Goal: Communication & Community: Connect with others

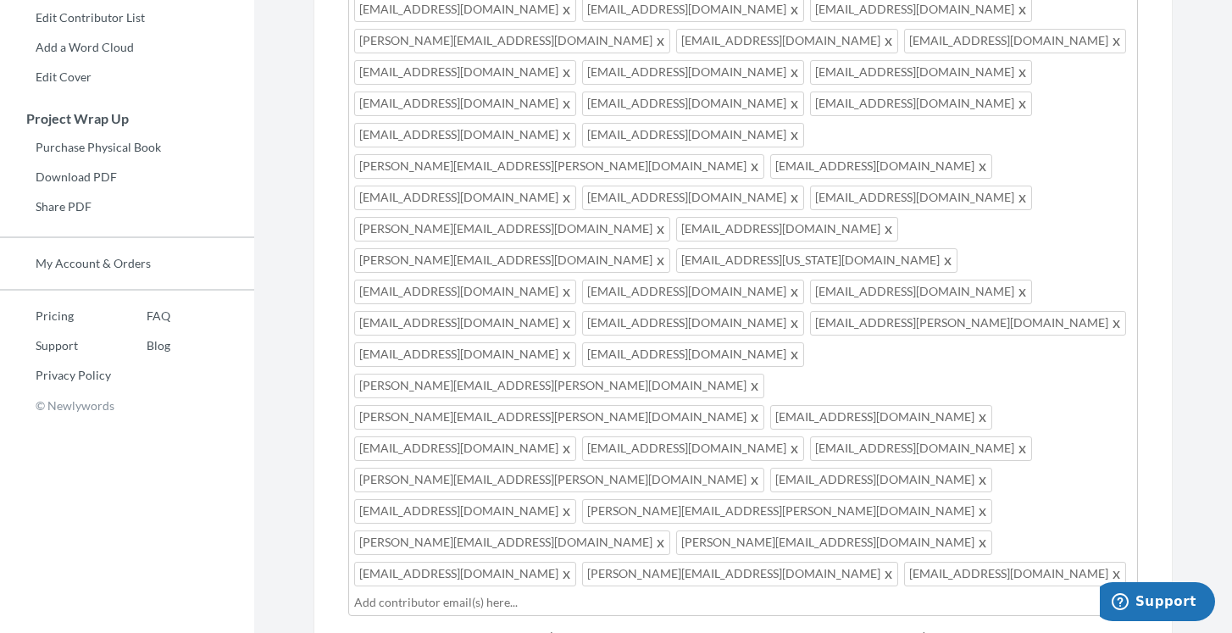
click at [485, 593] on input "text" at bounding box center [743, 602] width 778 height 19
click at [601, 593] on input "text" at bounding box center [857, 602] width 550 height 19
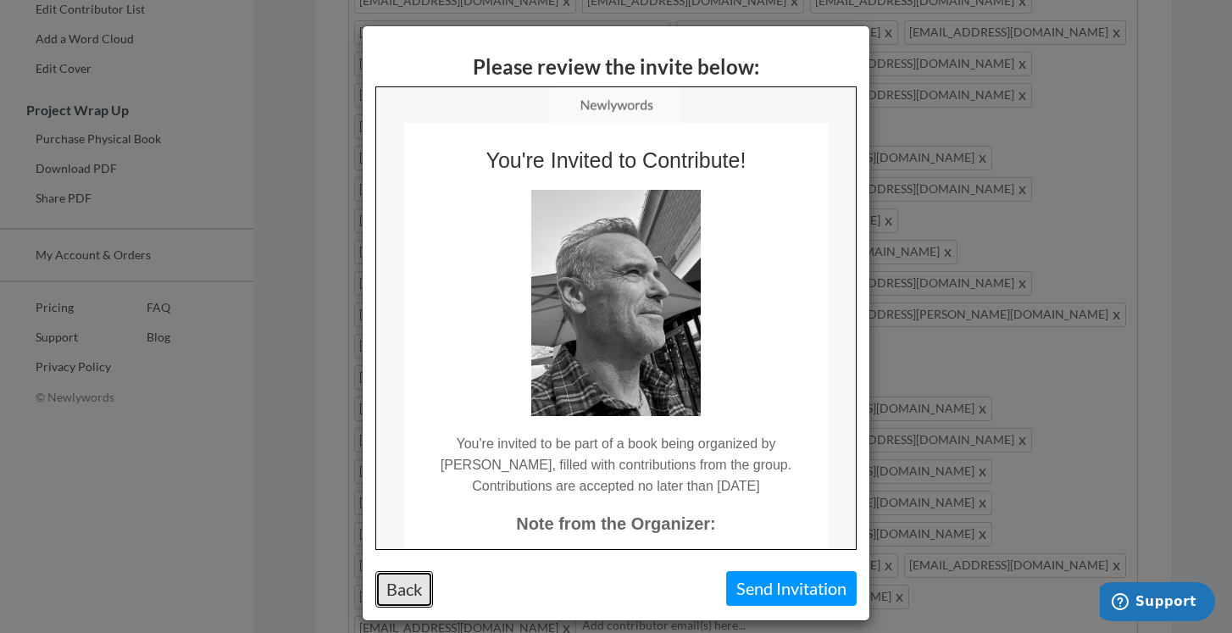
click at [397, 596] on button "Back" at bounding box center [404, 589] width 58 height 36
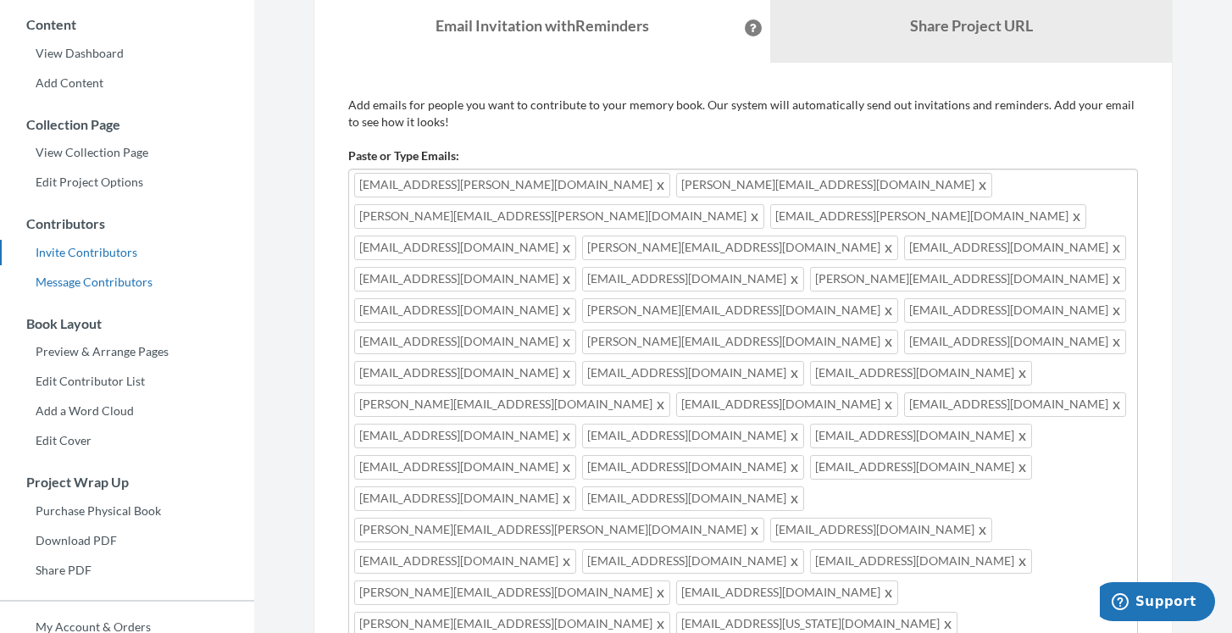
scroll to position [133, 0]
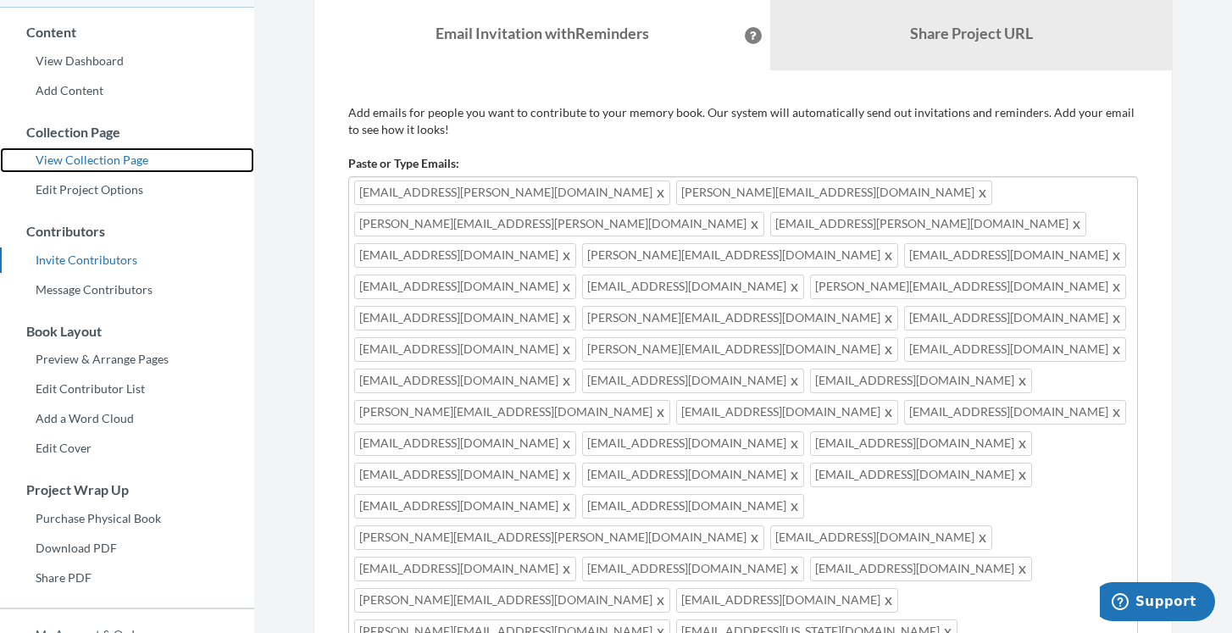
click at [105, 160] on link "View Collection Page" at bounding box center [127, 159] width 254 height 25
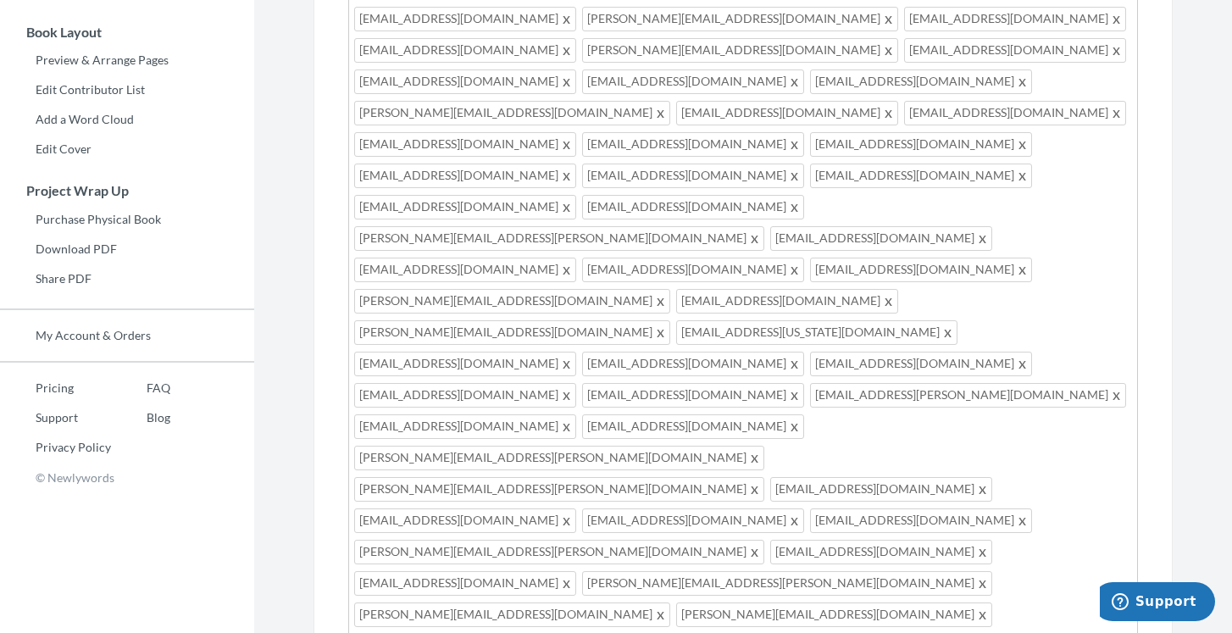
scroll to position [136, 0]
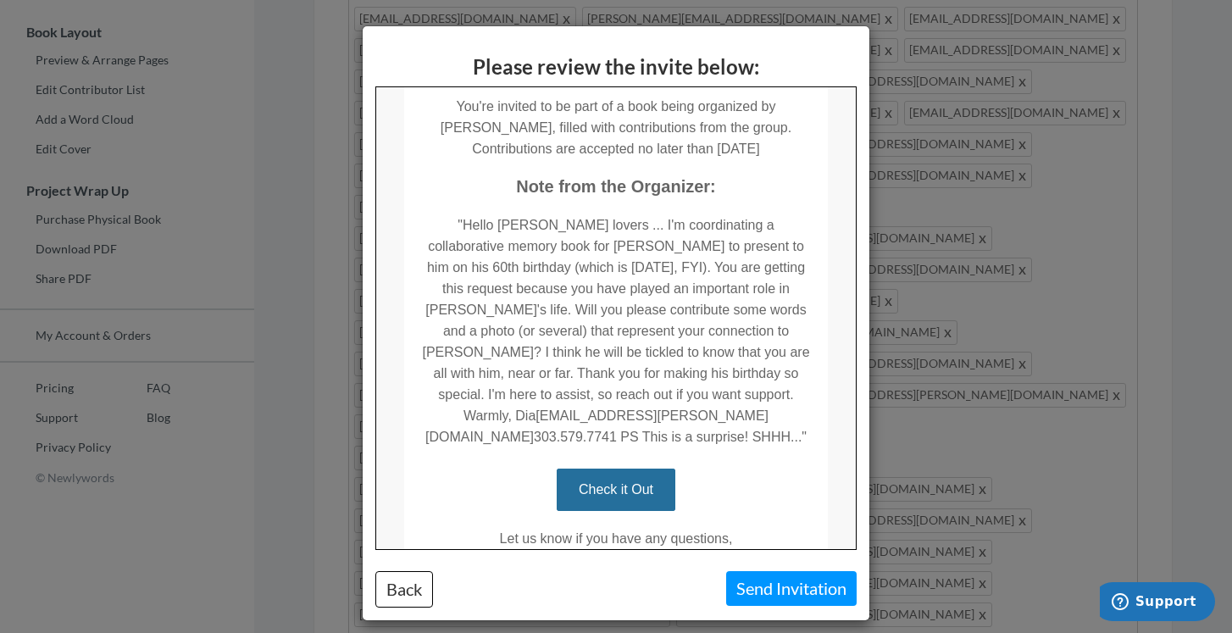
scroll to position [341, 0]
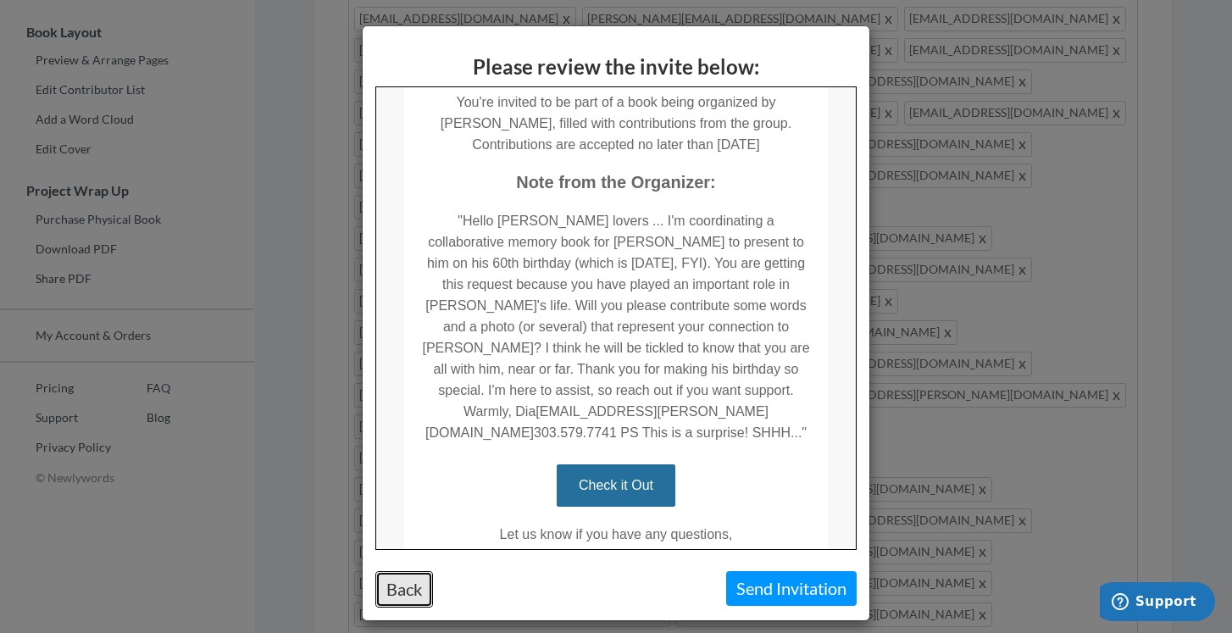
click at [409, 593] on button "Back" at bounding box center [404, 589] width 58 height 36
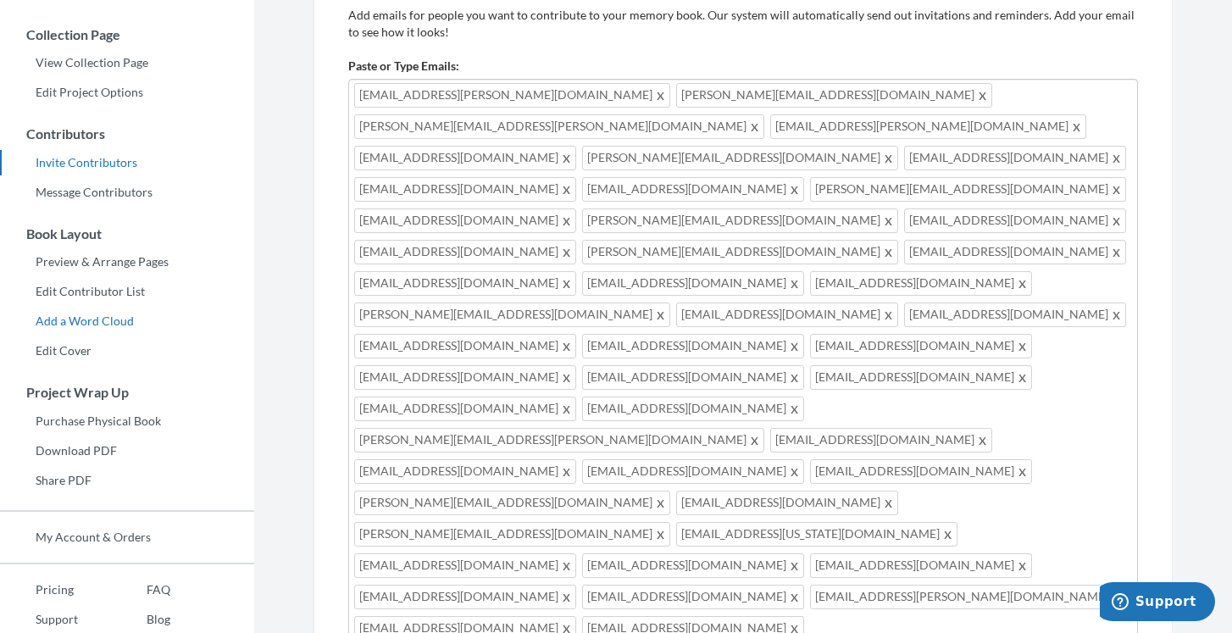
scroll to position [197, 0]
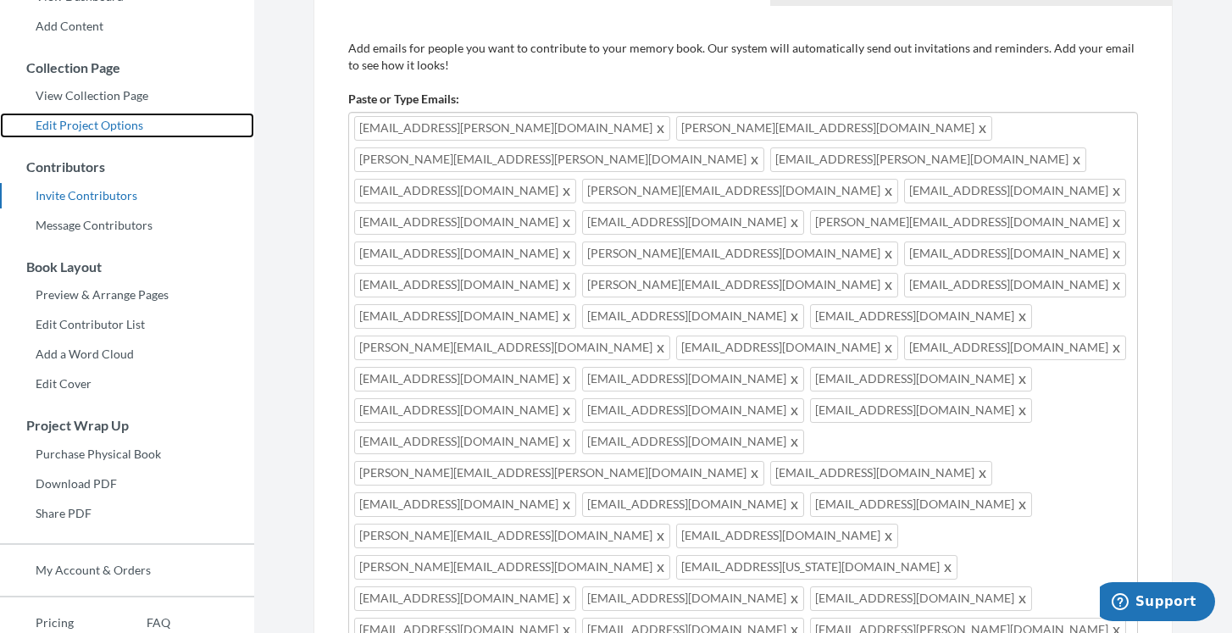
click at [75, 127] on link "Edit Project Options" at bounding box center [127, 125] width 254 height 25
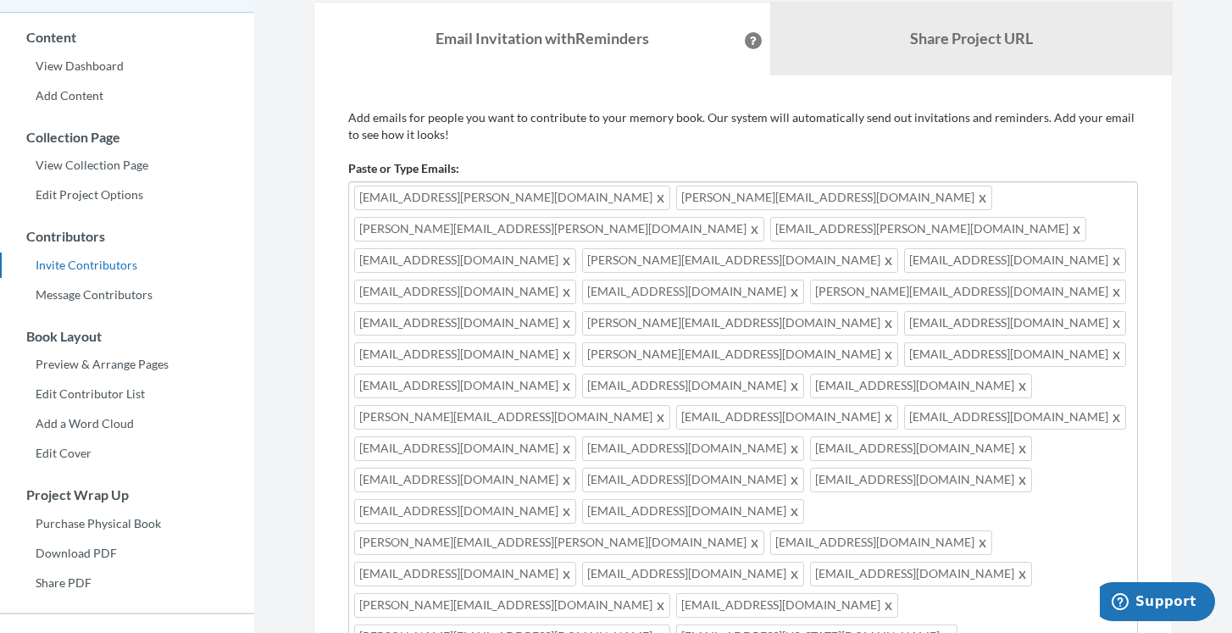
scroll to position [123, 0]
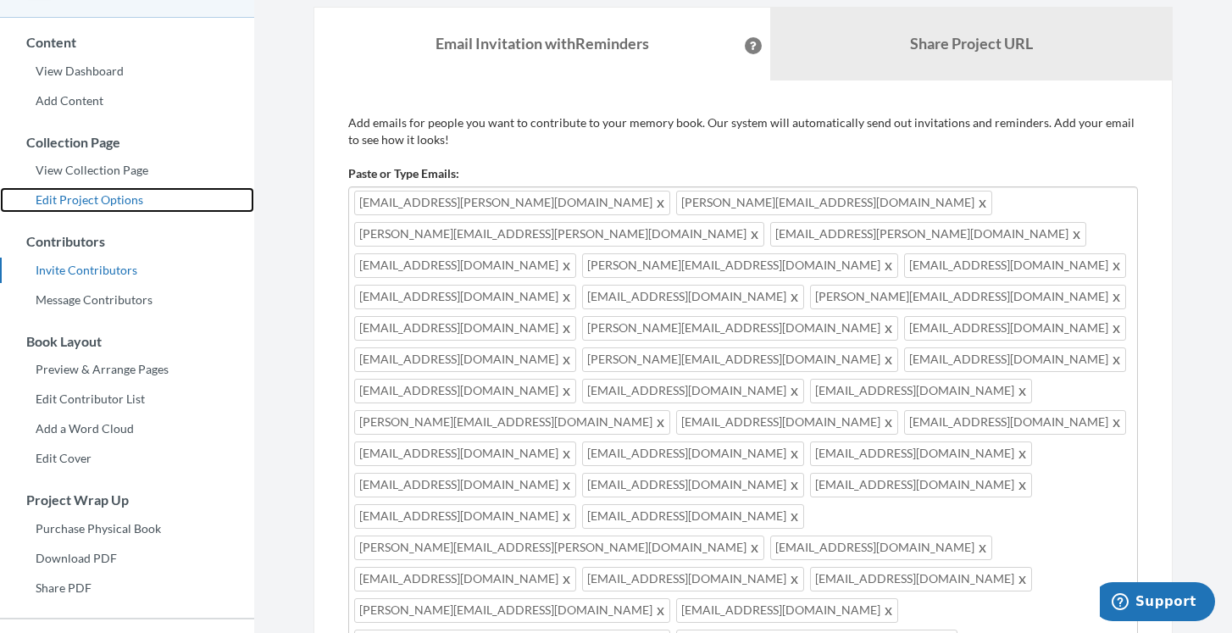
click at [121, 191] on link "Edit Project Options" at bounding box center [127, 199] width 254 height 25
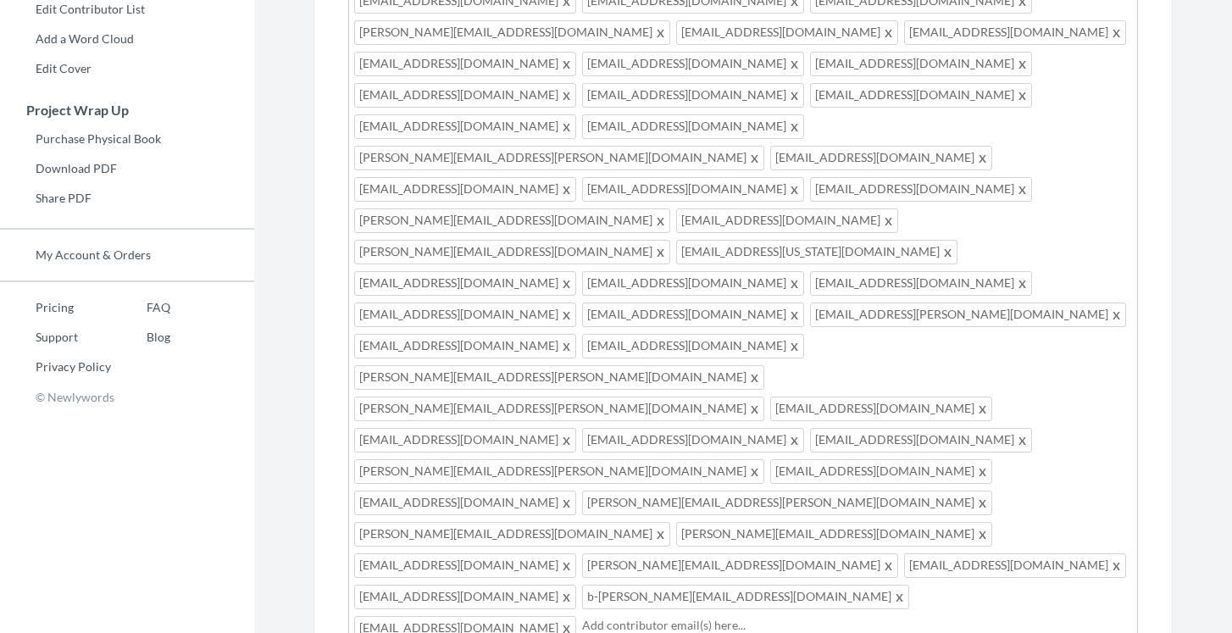
scroll to position [136, 0]
drag, startPoint x: 357, startPoint y: 313, endPoint x: 628, endPoint y: 429, distance: 294.8
click at [628, 429] on div "Add emails for people you want to contribute to your memory book. Our system wi…" at bounding box center [742, 327] width 789 height 1205
paste textarea "I'm coordinating a collaborative memory book for Eric to present to him on his …"
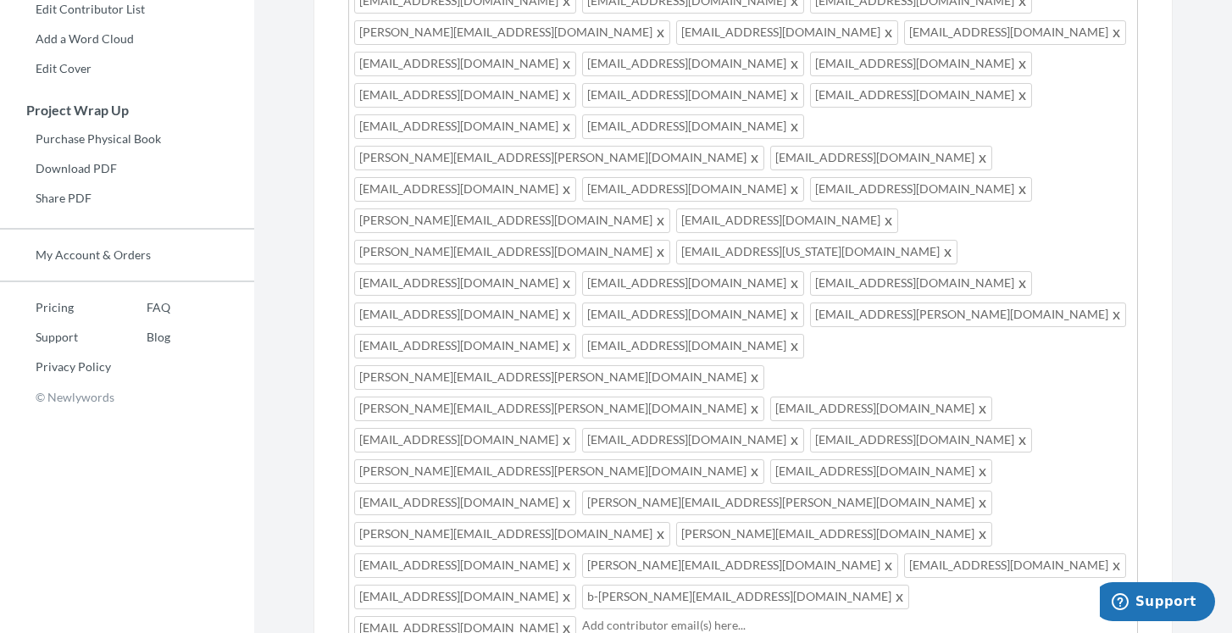
drag, startPoint x: 358, startPoint y: 348, endPoint x: 568, endPoint y: 345, distance: 209.2
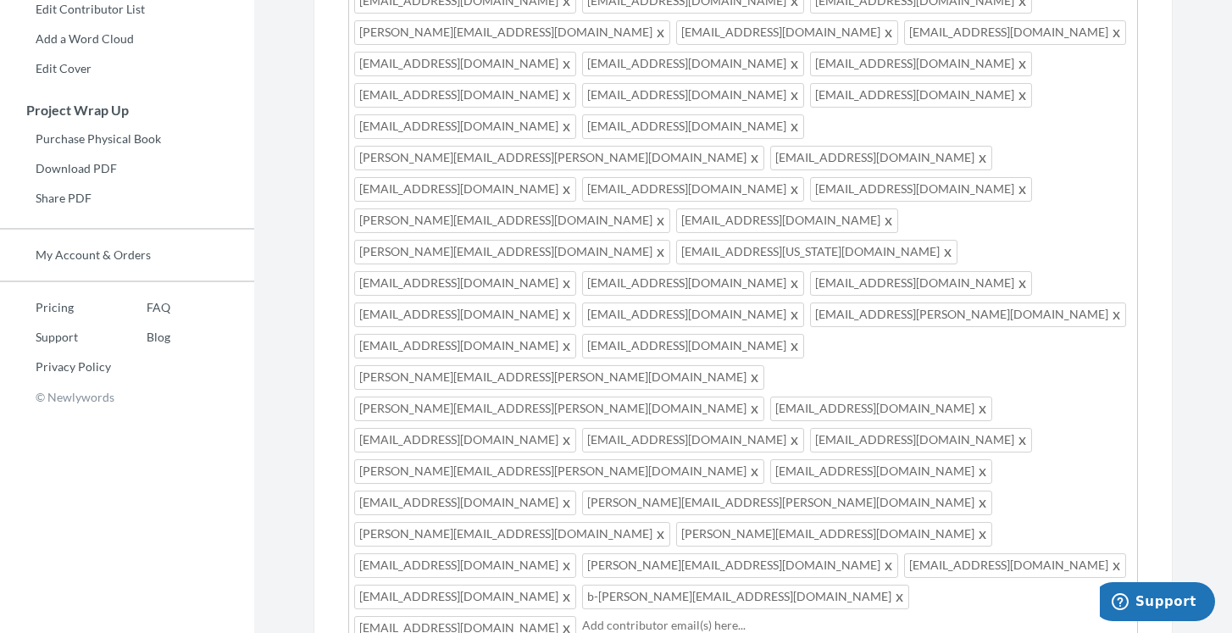
type textarea "Hello [PERSON_NAME] lovers ... I'm coordinating a collaborative memory book for…"
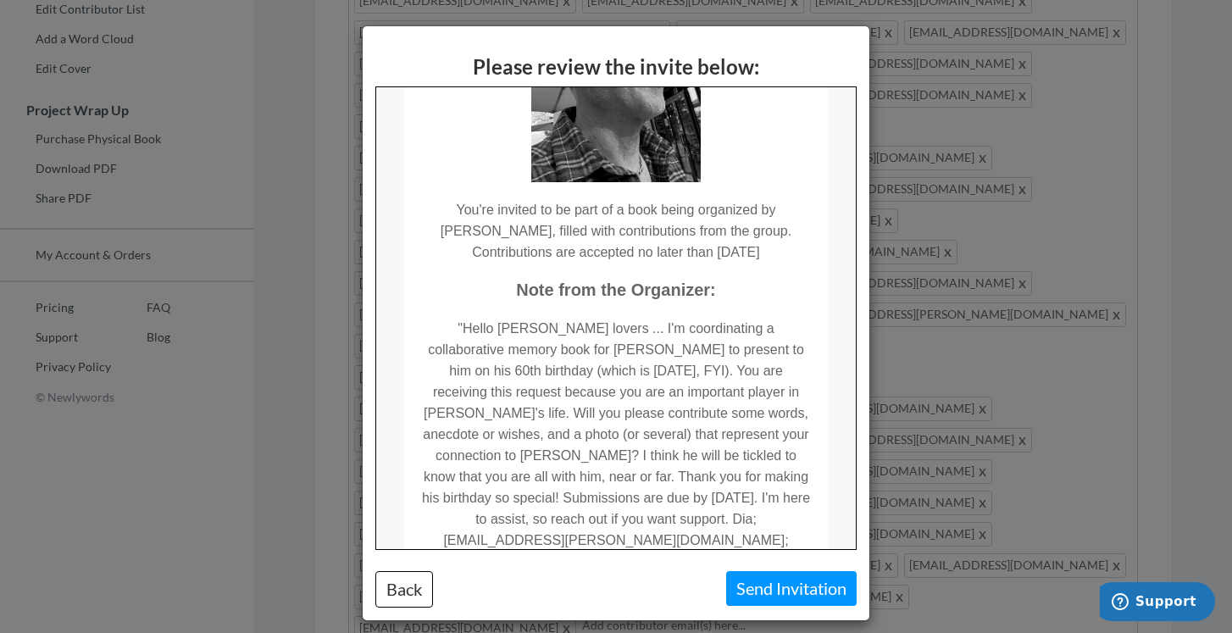
scroll to position [235, 0]
click at [907, 446] on div "Please review the invite below: Back Send Invitation" at bounding box center [616, 316] width 1232 height 633
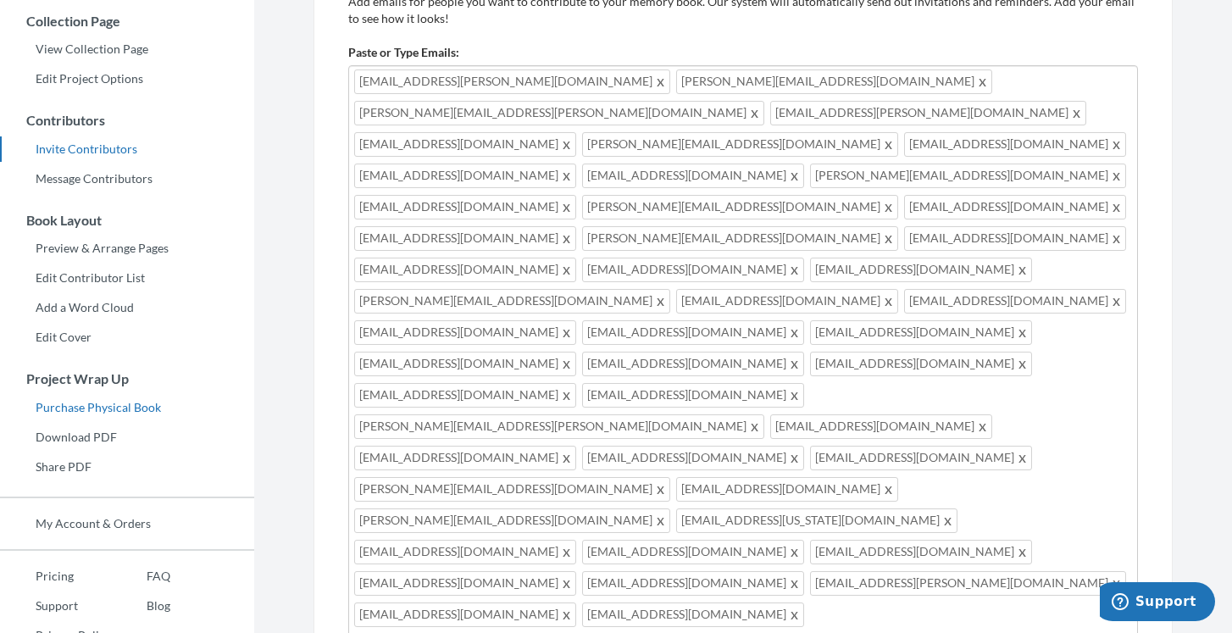
scroll to position [241, 0]
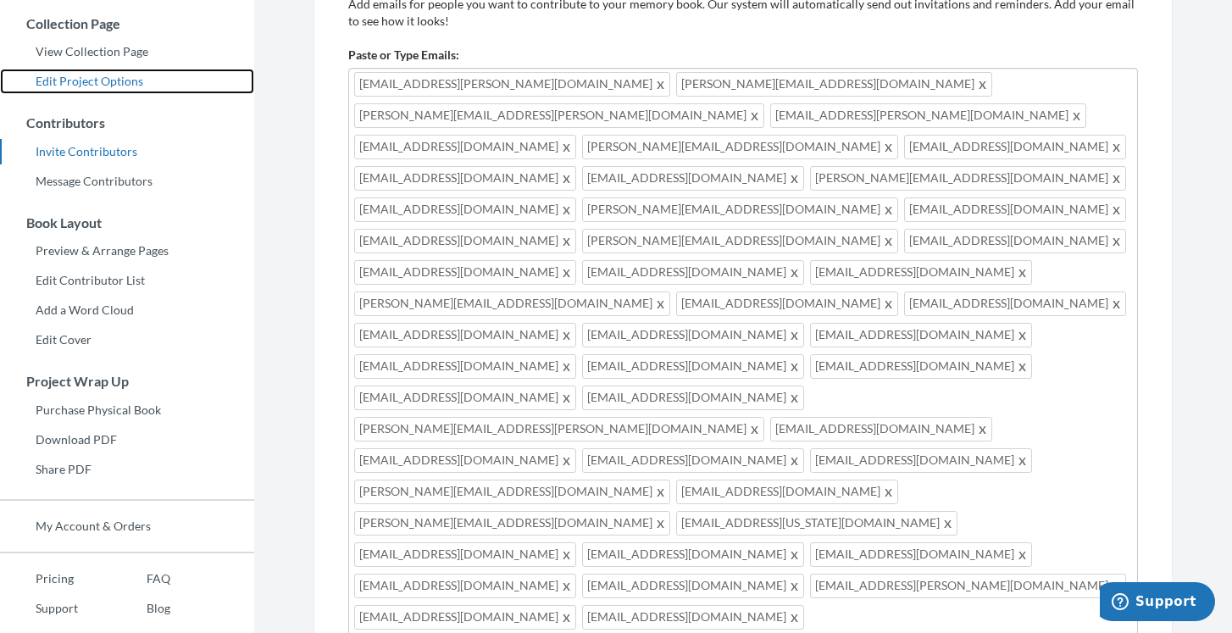
click at [109, 79] on link "Edit Project Options" at bounding box center [127, 81] width 254 height 25
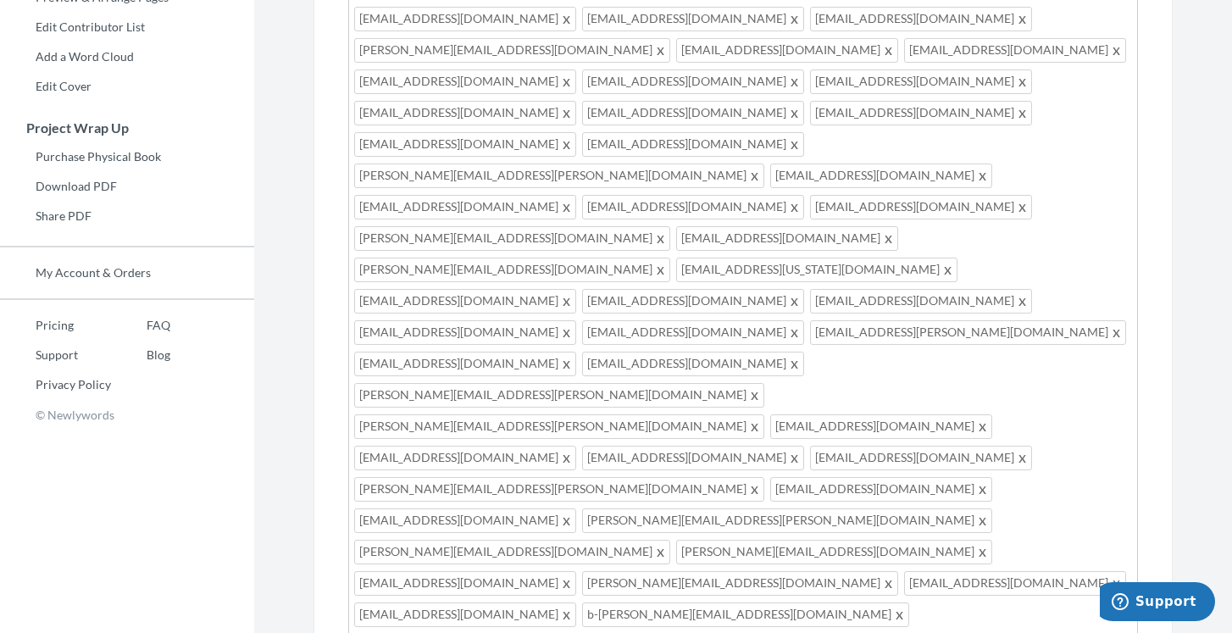
scroll to position [512, 0]
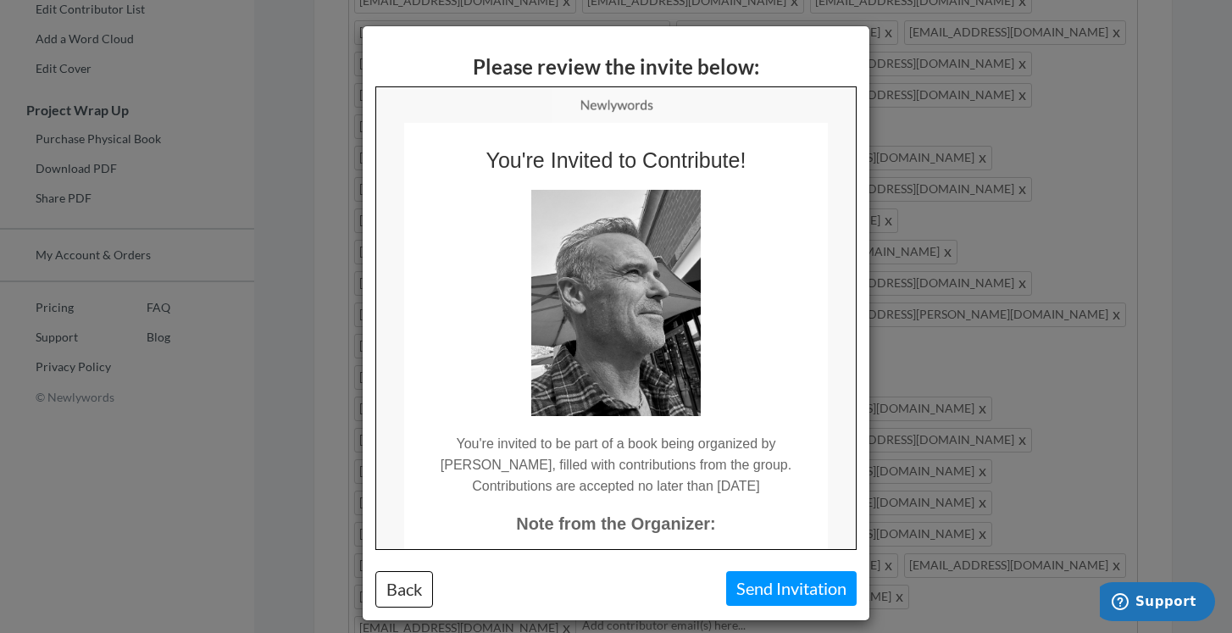
scroll to position [0, 0]
click at [817, 590] on button "Send Invitation" at bounding box center [791, 588] width 130 height 35
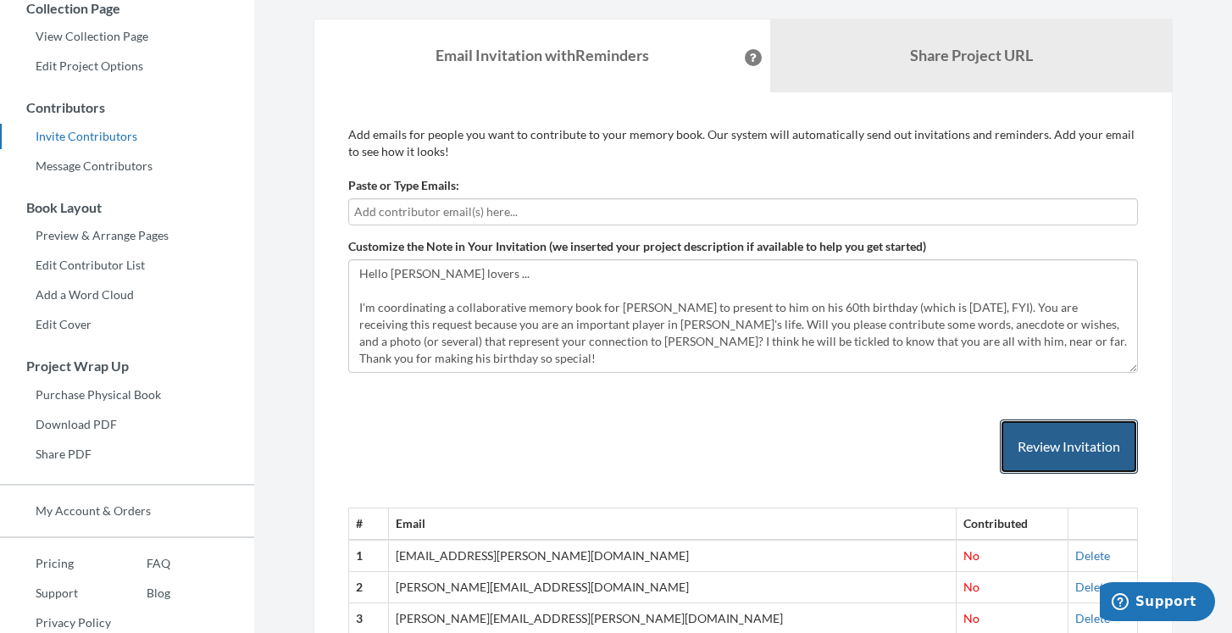
scroll to position [236, 0]
